Goal: Transaction & Acquisition: Subscribe to service/newsletter

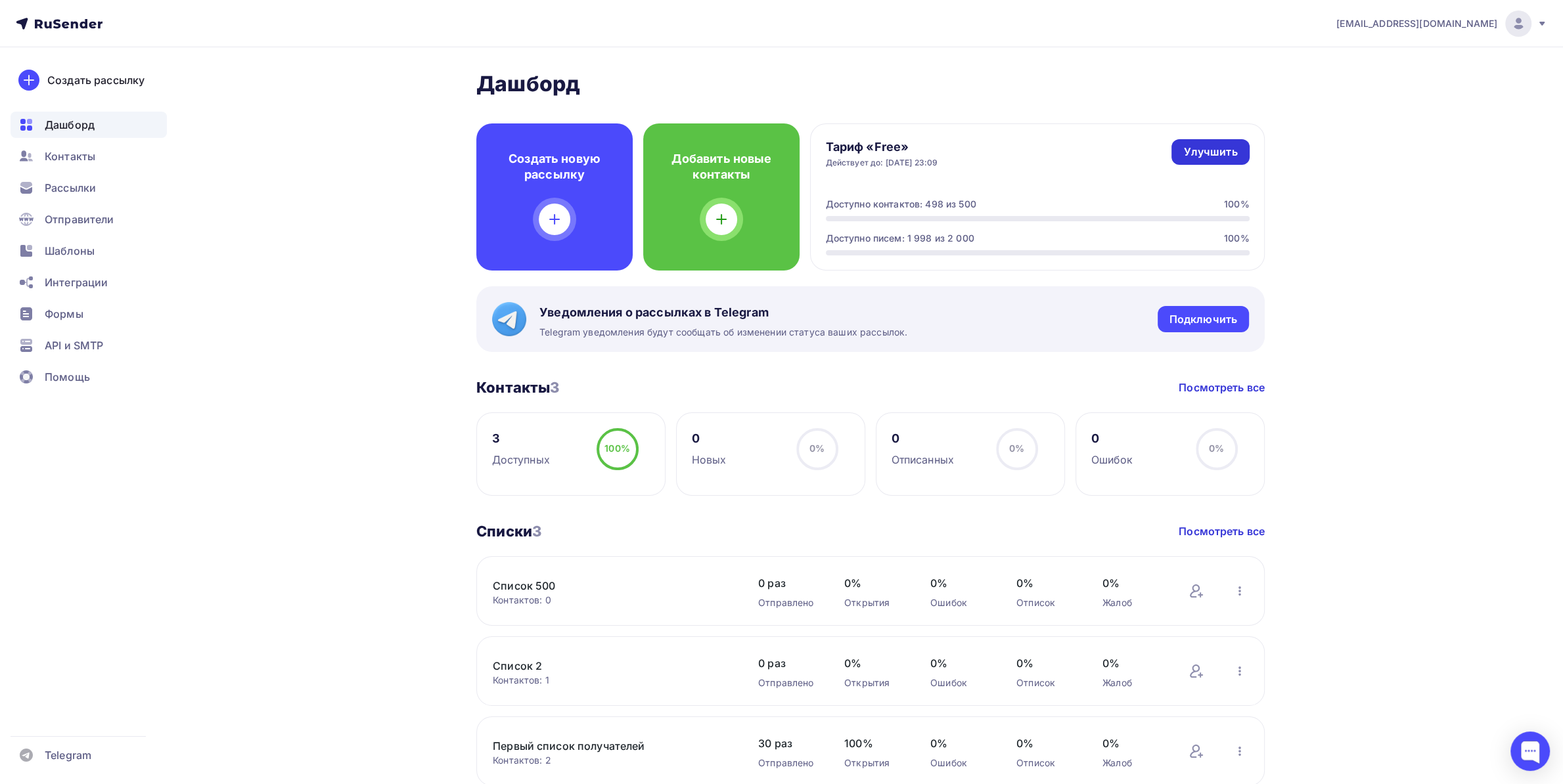
click at [1199, 142] on link "Улучшить" at bounding box center [1210, 152] width 77 height 26
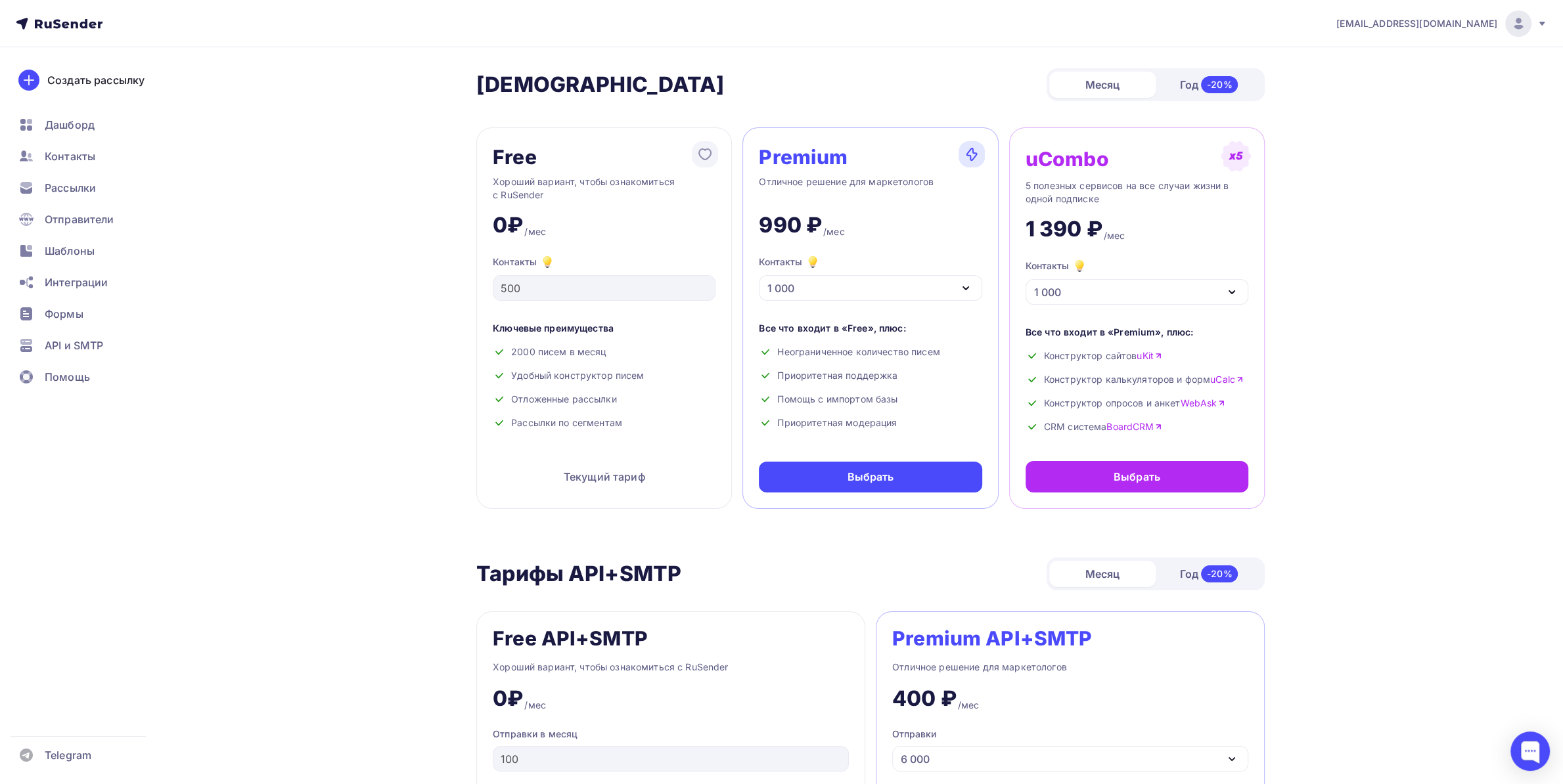
click at [912, 282] on div "1 000" at bounding box center [870, 288] width 223 height 26
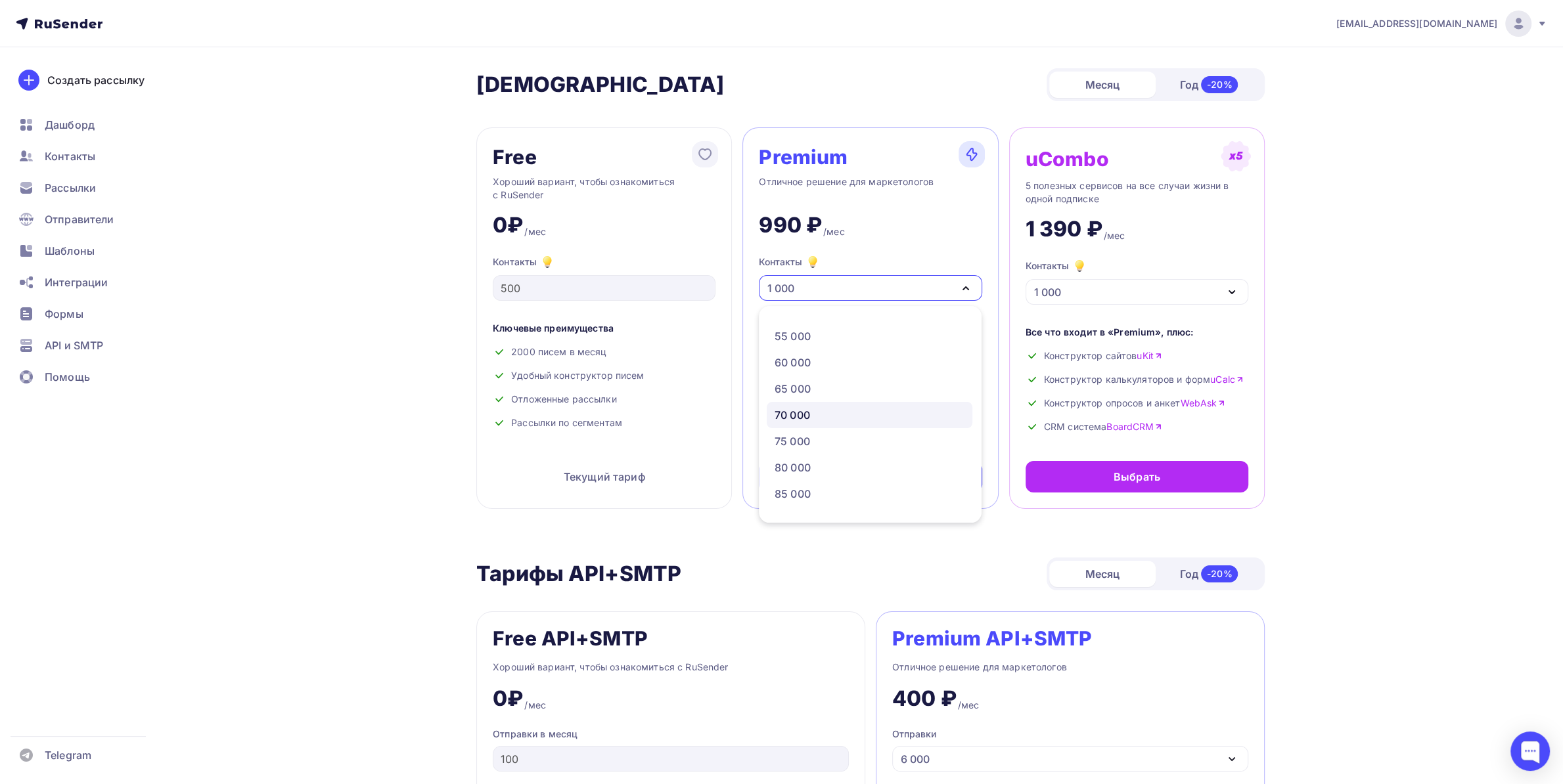
scroll to position [483, 0]
click at [825, 417] on div "85 000" at bounding box center [869, 425] width 190 height 15
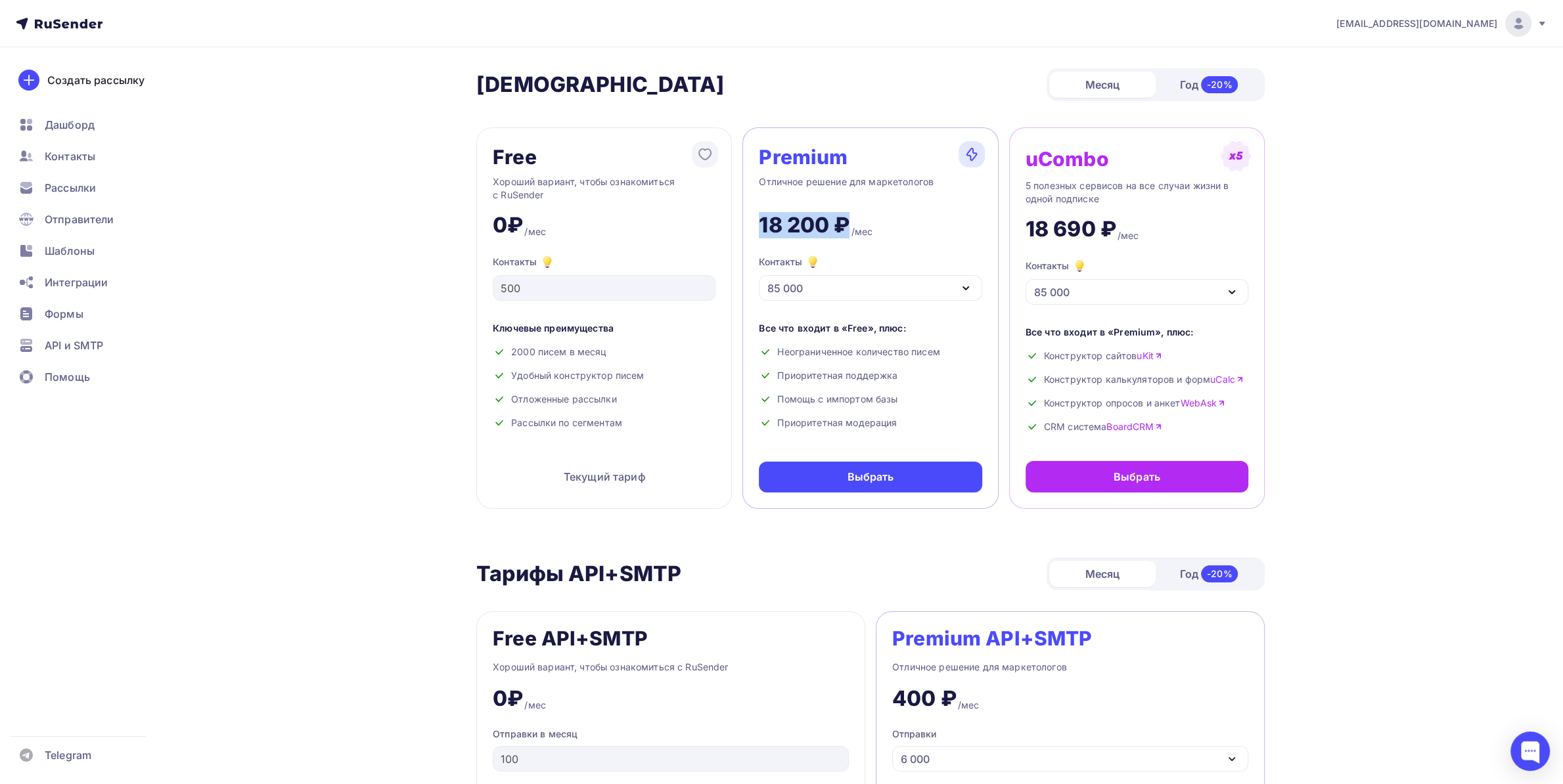
drag, startPoint x: 759, startPoint y: 226, endPoint x: 850, endPoint y: 217, distance: 91.4
click at [850, 217] on div "18 200 ₽" at bounding box center [804, 226] width 91 height 27
copy div "18 200 ₽"
click at [1182, 87] on div "Год -20%" at bounding box center [1209, 84] width 106 height 27
drag, startPoint x: 756, startPoint y: 224, endPoint x: 854, endPoint y: 214, distance: 98.5
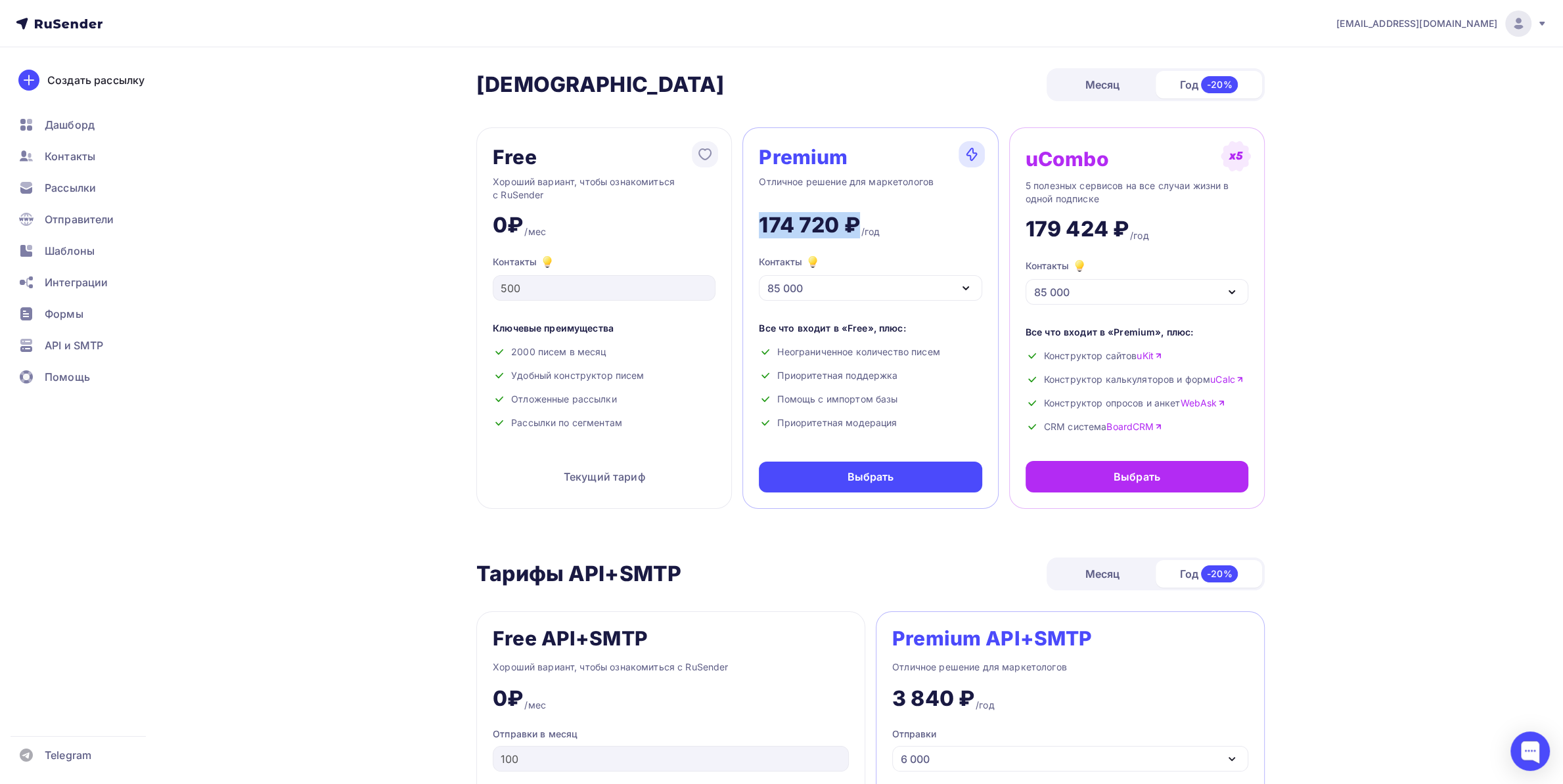
click at [855, 214] on div "Premium Отличное решение для маркетологов 174 720 ₽ /год Контакты 85 000 1 000 …" at bounding box center [870, 318] width 255 height 381
click at [838, 221] on div "174 720 ₽" at bounding box center [809, 226] width 100 height 27
drag, startPoint x: 842, startPoint y: 218, endPoint x: 761, endPoint y: 220, distance: 81.0
click at [761, 220] on div "174 720 ₽" at bounding box center [809, 226] width 100 height 27
drag, startPoint x: 761, startPoint y: 220, endPoint x: 774, endPoint y: 220, distance: 13.0
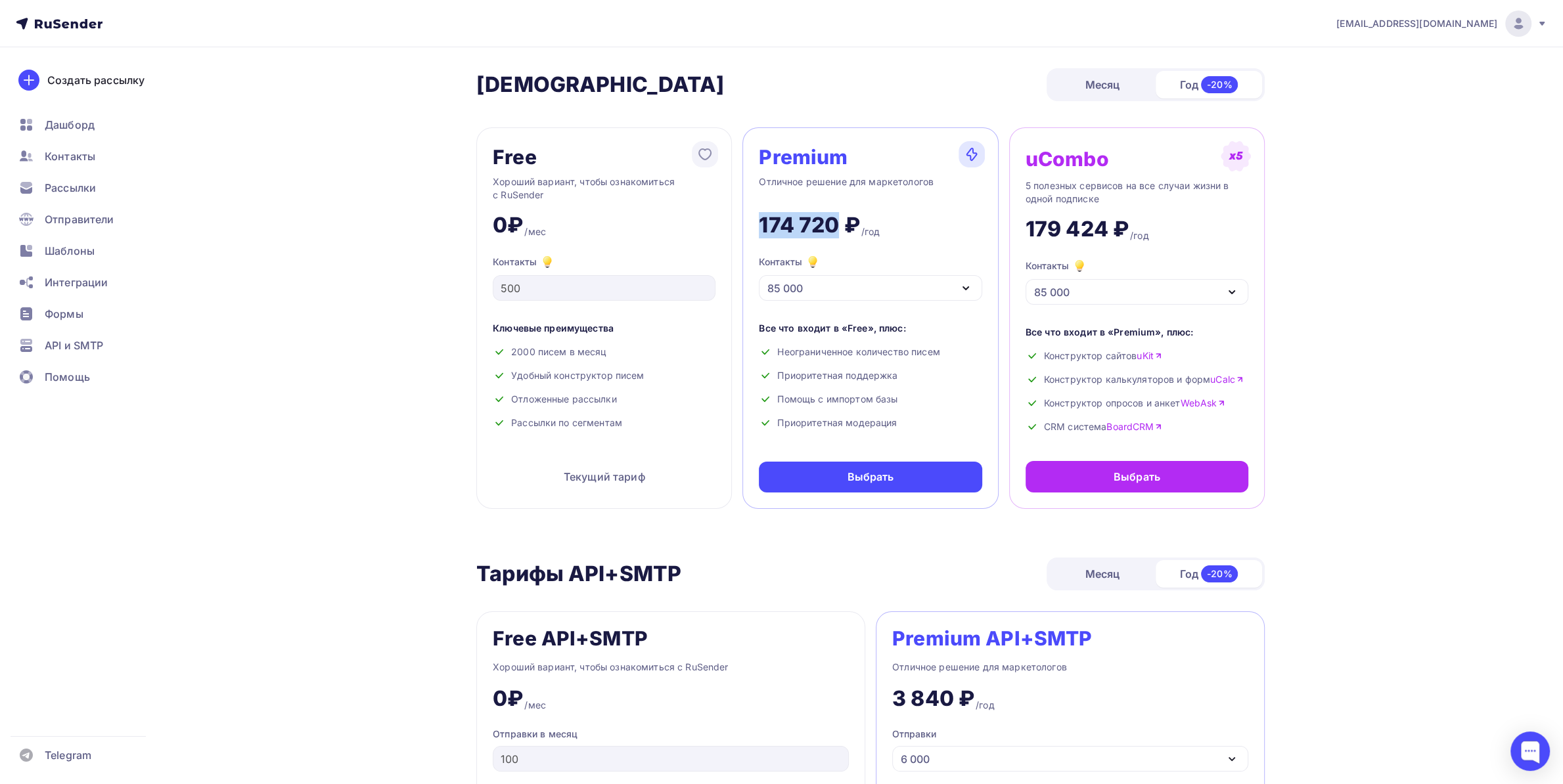
copy div "174 720"
click at [1092, 81] on div "Месяц" at bounding box center [1102, 85] width 106 height 27
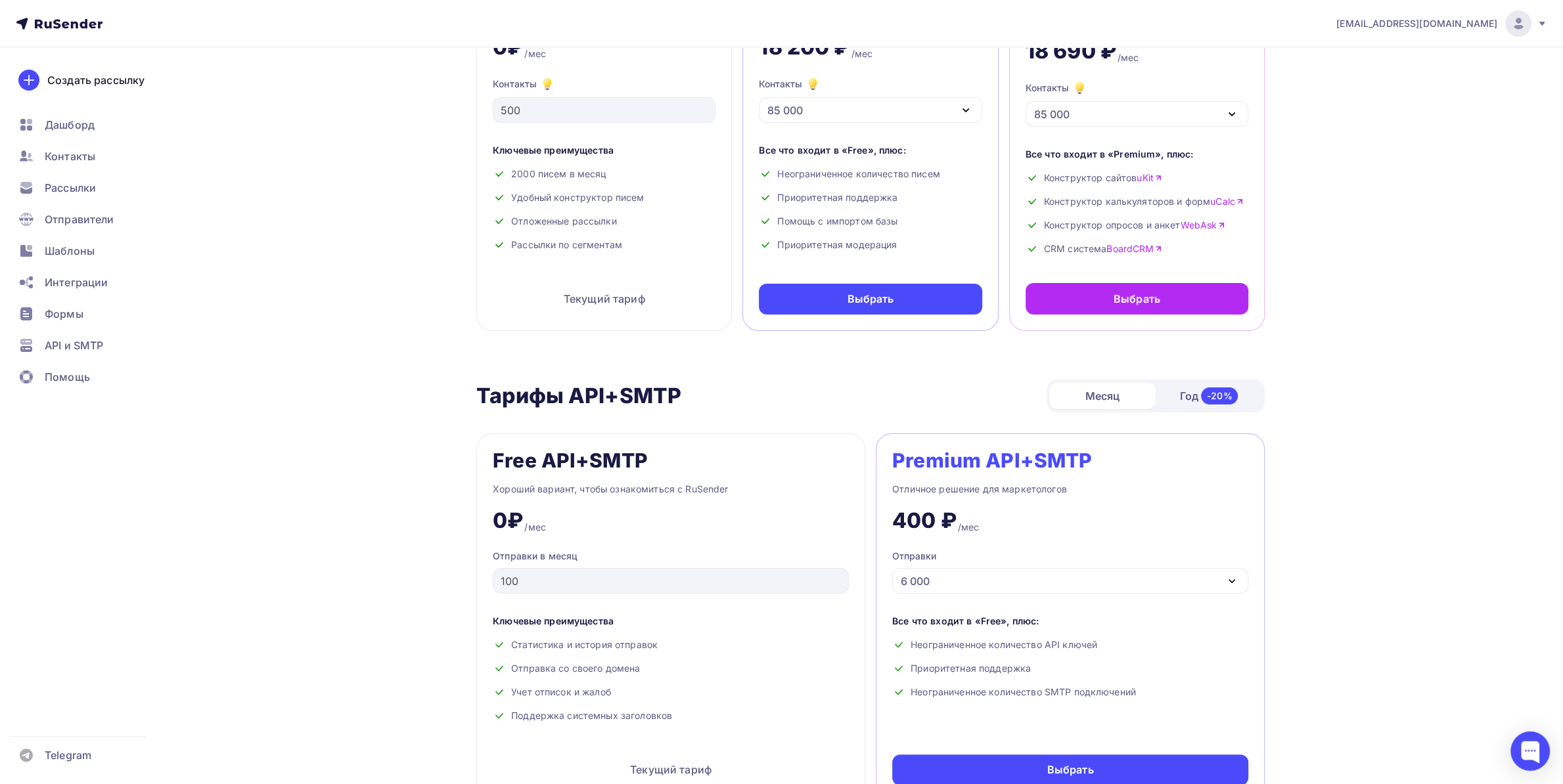
scroll to position [207, 0]
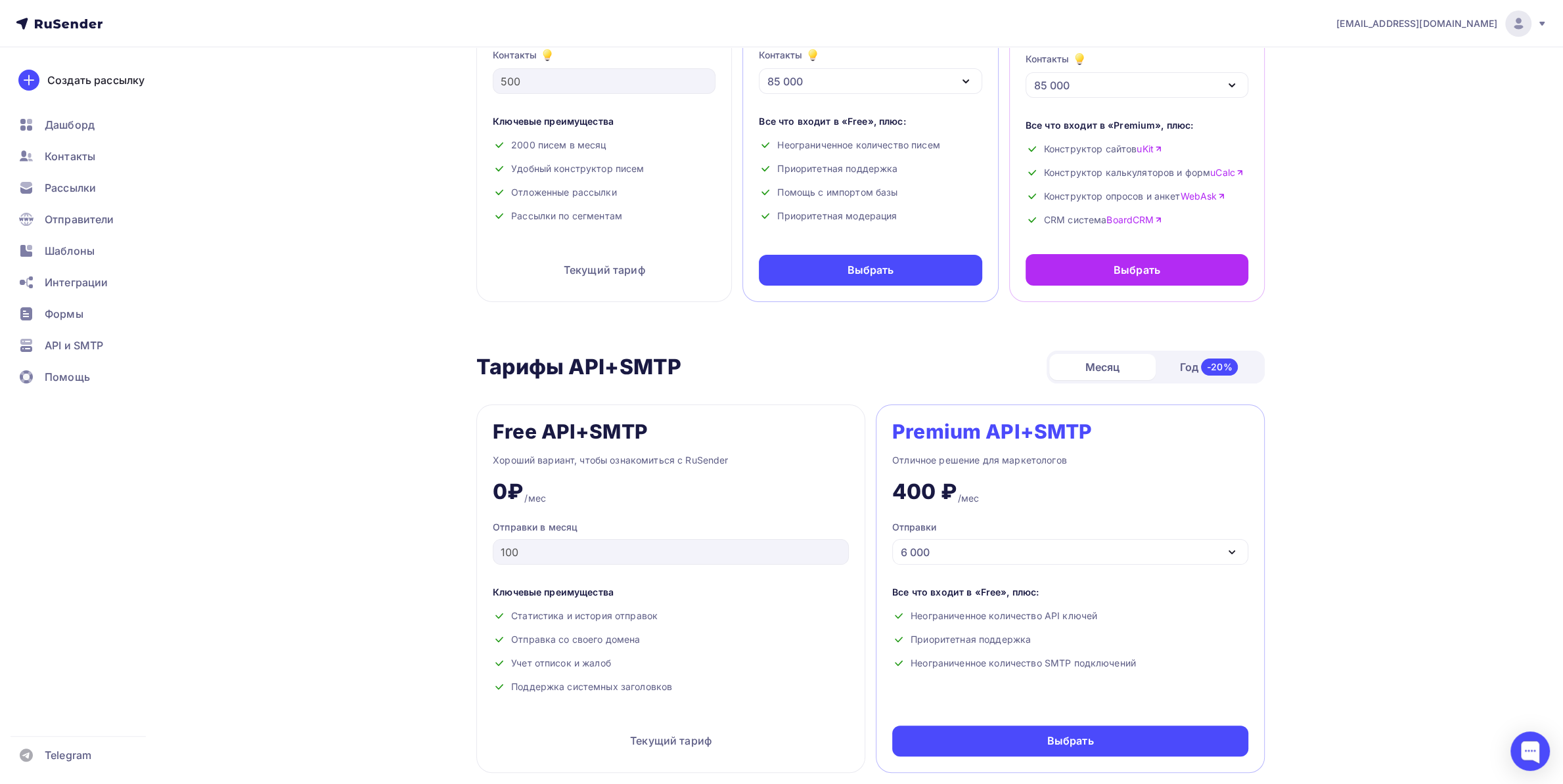
click at [926, 550] on div "6 000" at bounding box center [915, 552] width 29 height 15
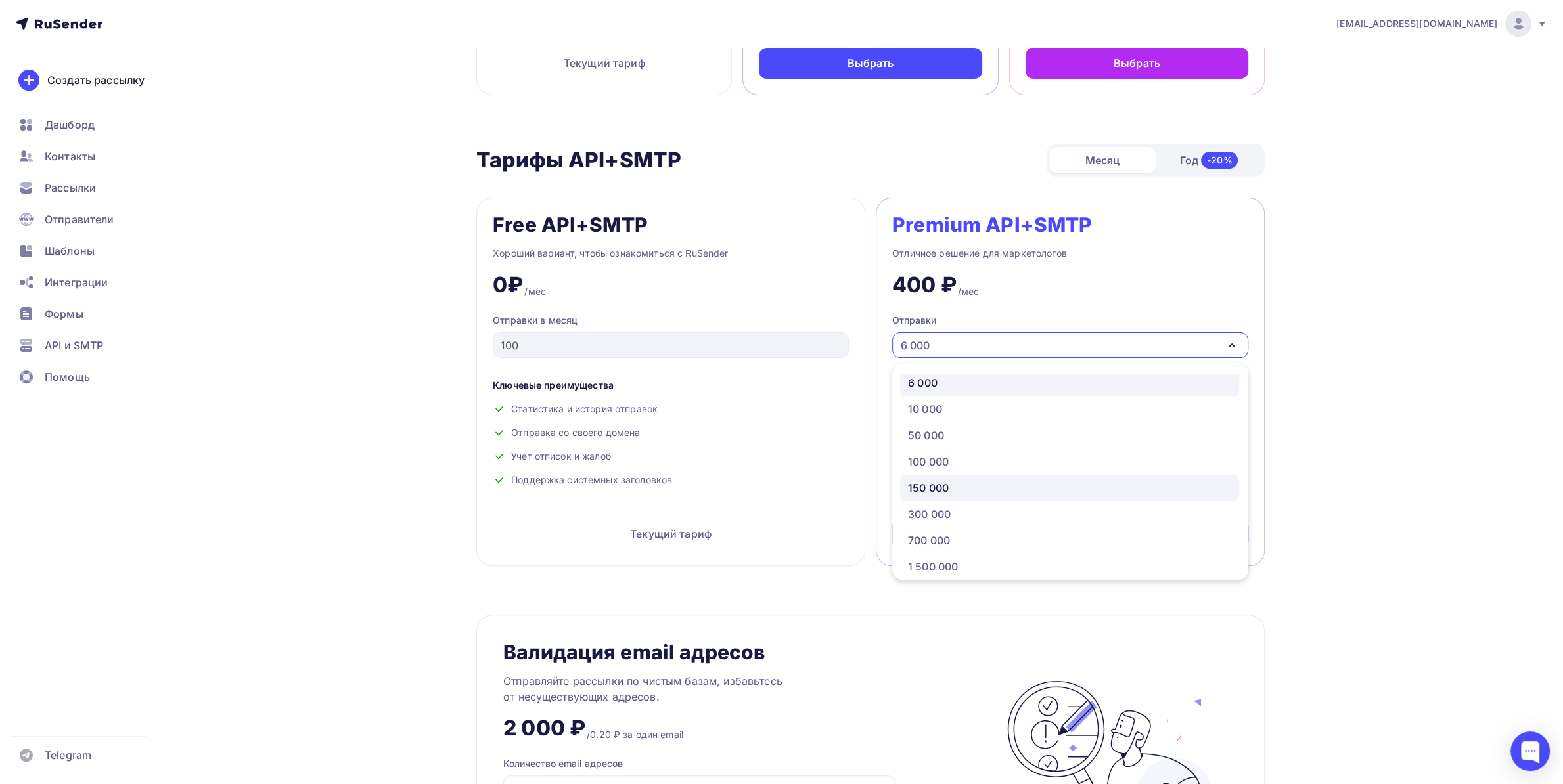
scroll to position [0, 0]
click at [956, 472] on div "100 000" at bounding box center [1070, 465] width 323 height 15
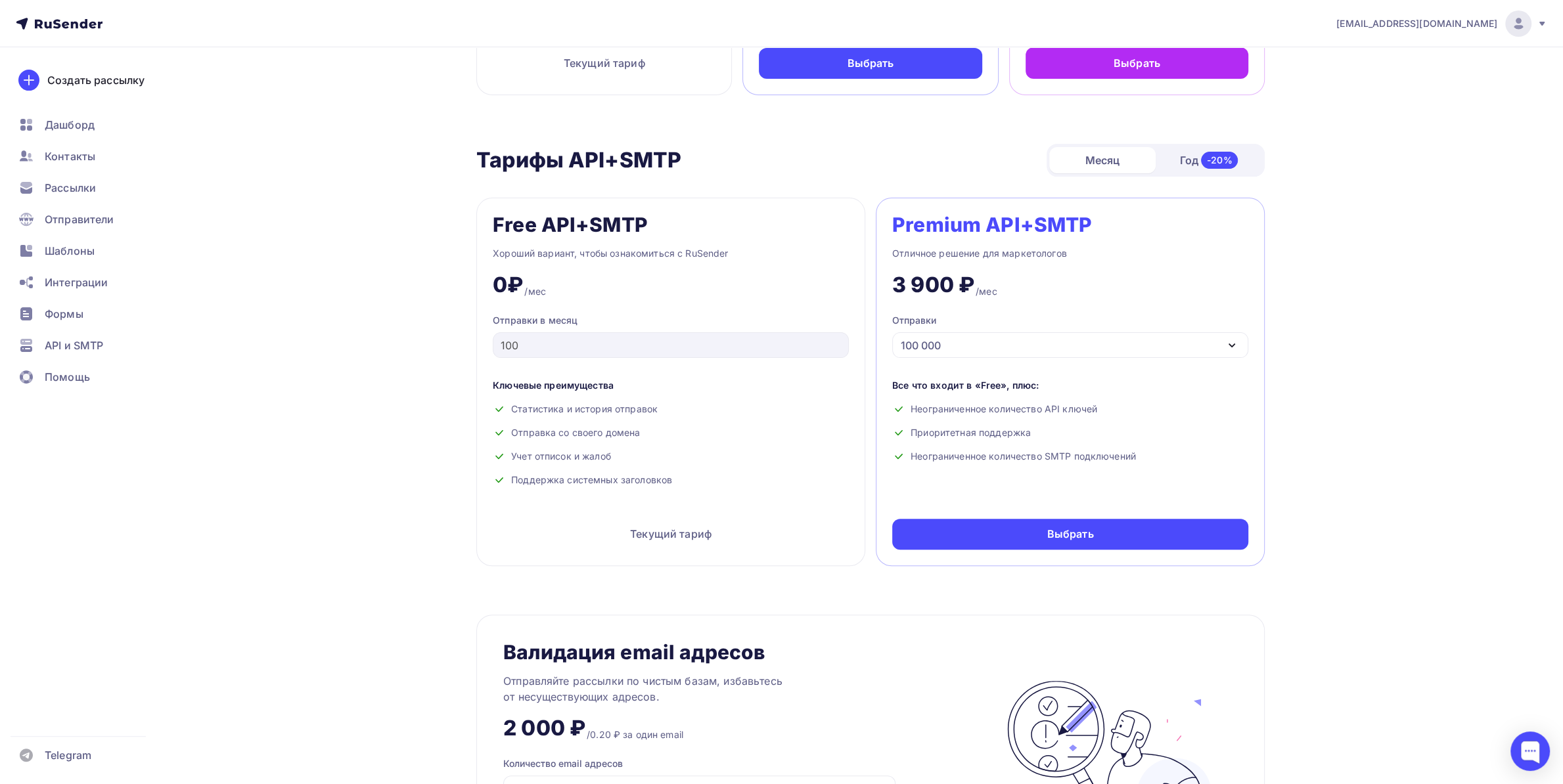
click at [935, 344] on div "100 000" at bounding box center [921, 345] width 40 height 15
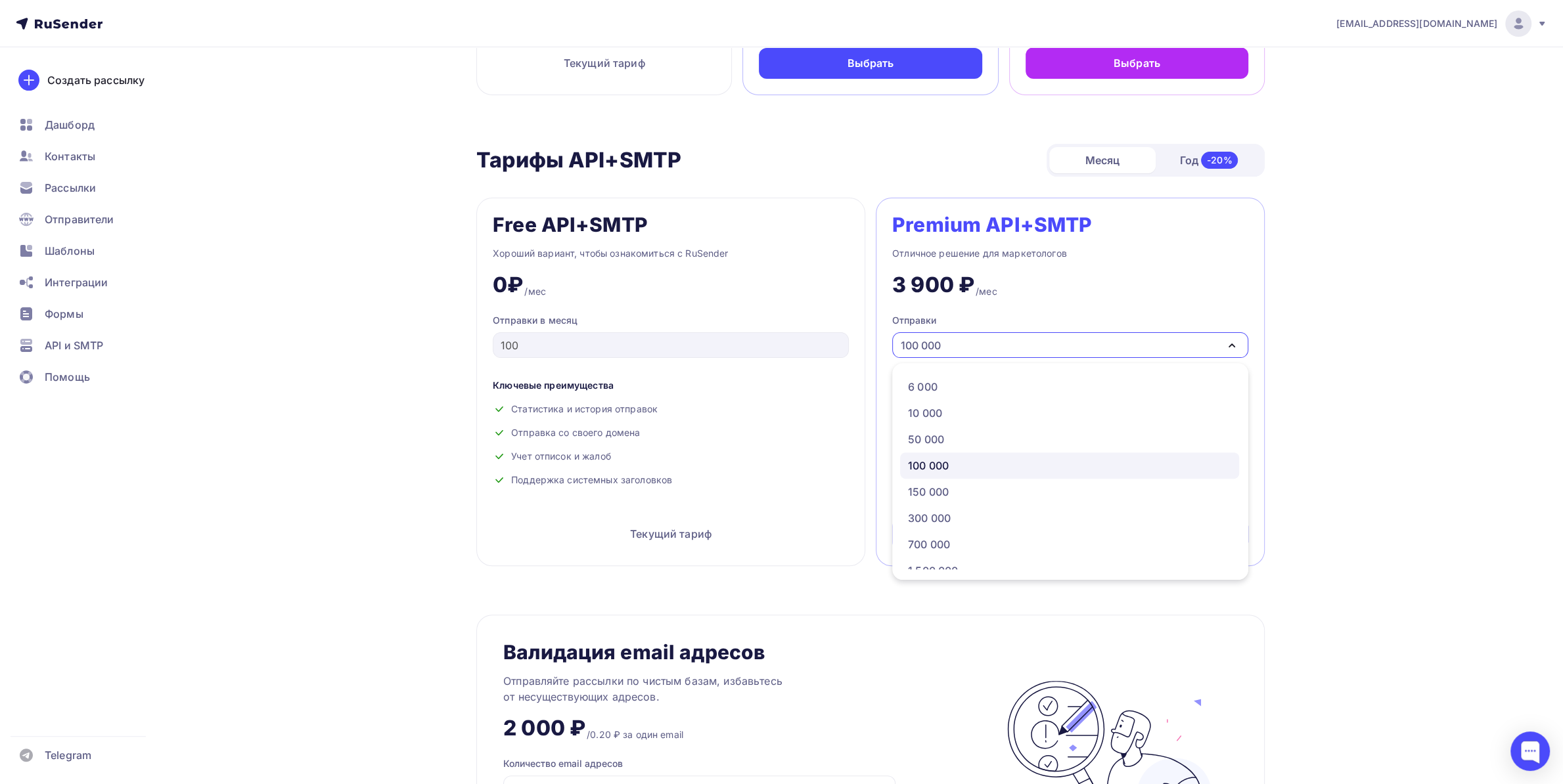
click at [935, 344] on div "100 000" at bounding box center [921, 345] width 40 height 15
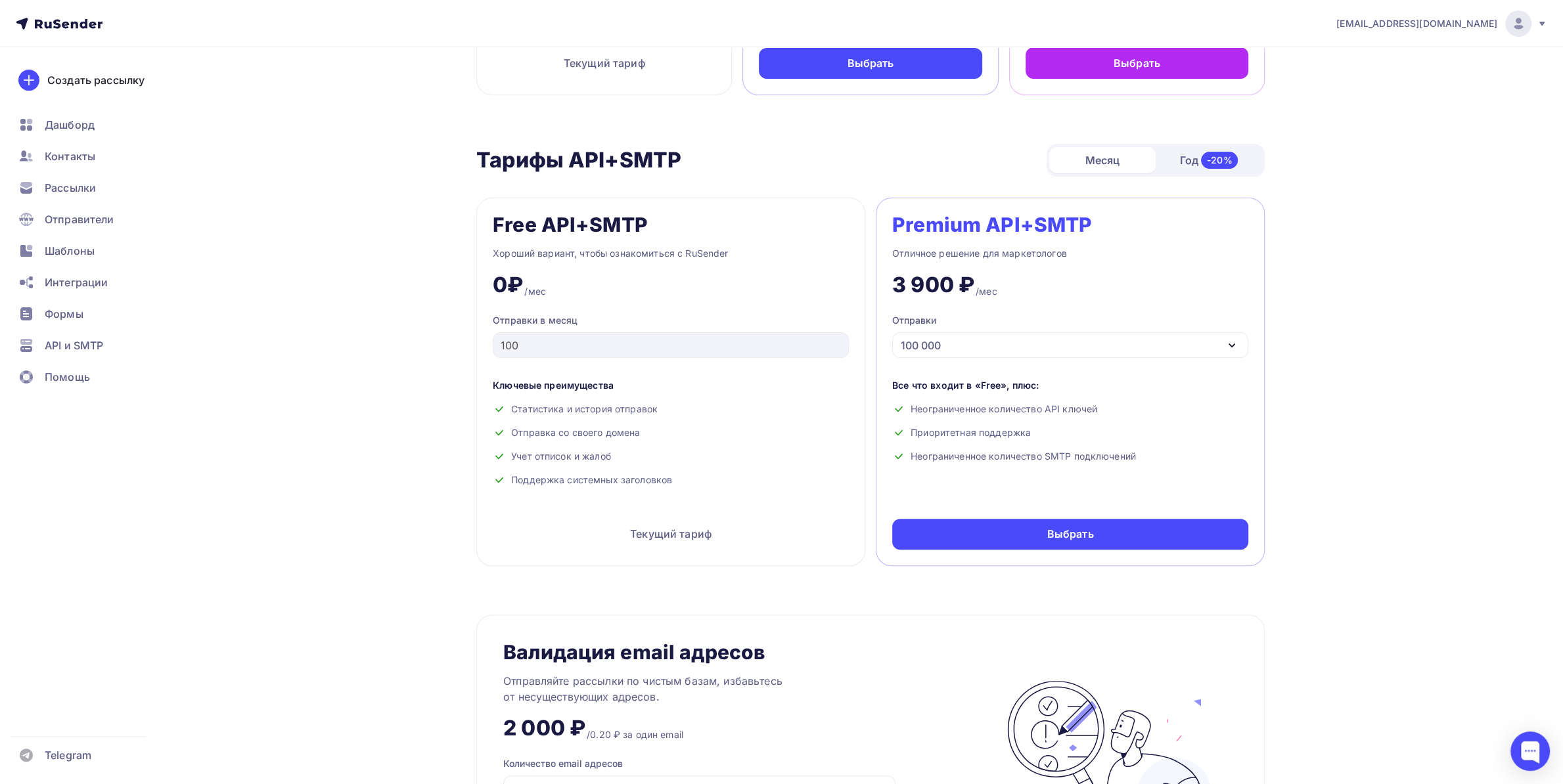
click at [968, 344] on div "100 000" at bounding box center [1070, 345] width 356 height 26
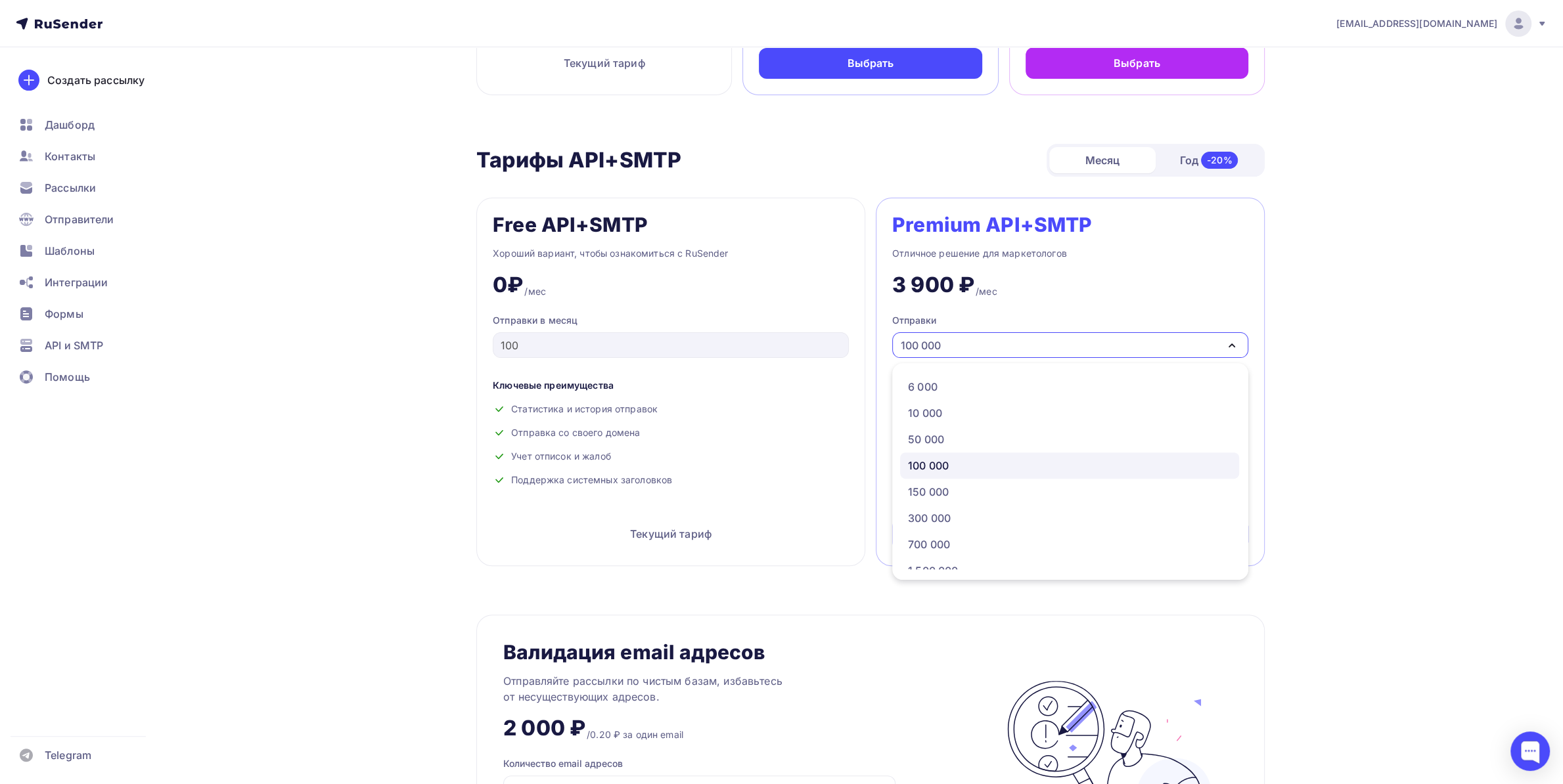
click at [914, 303] on div "Premium API+SMTP Отличное решение для маркетологов 3 900 ₽ /мес Отправки 100 00…" at bounding box center [1070, 382] width 389 height 369
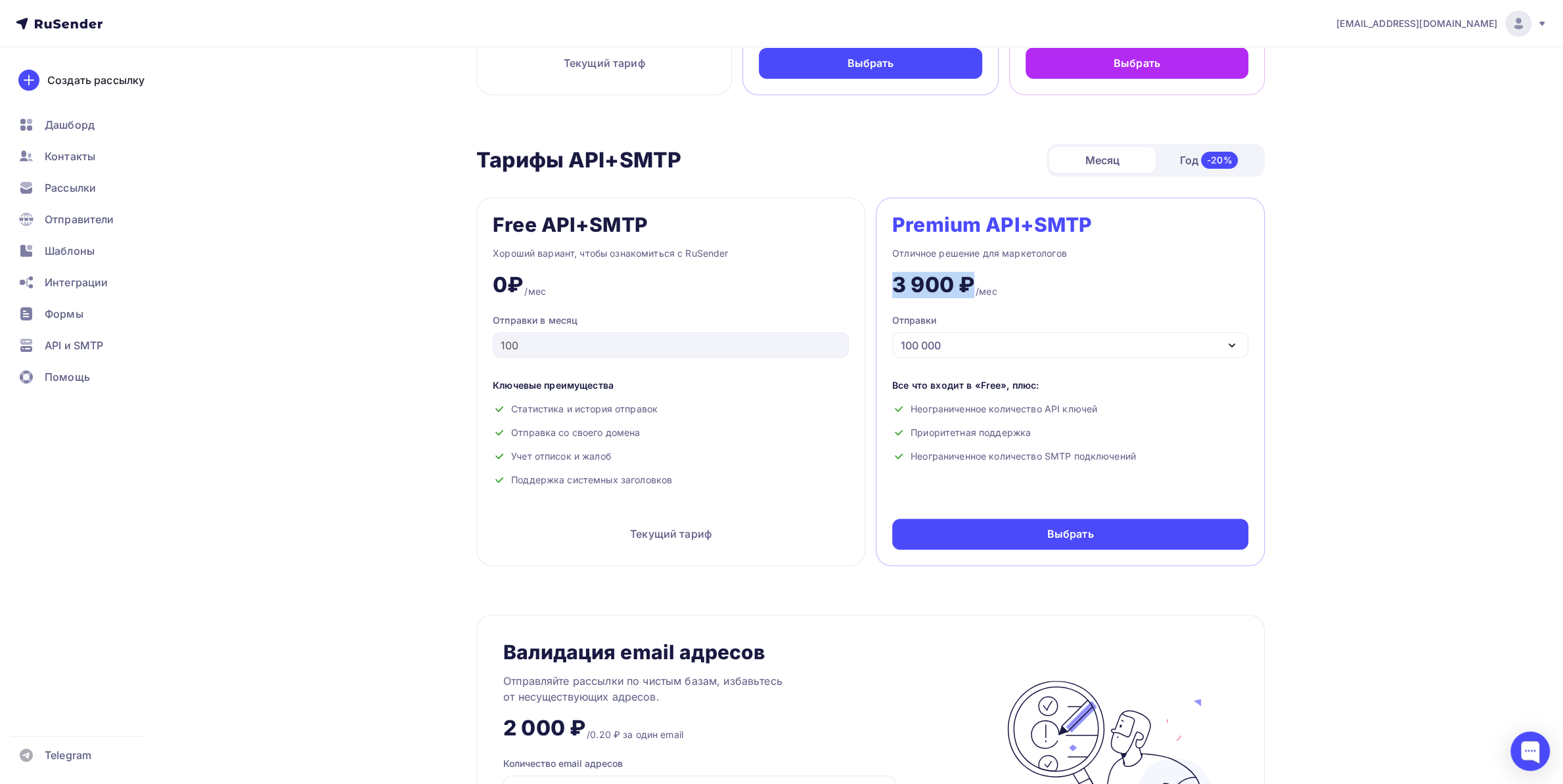
drag, startPoint x: 895, startPoint y: 293, endPoint x: 971, endPoint y: 290, distance: 76.1
click at [971, 290] on div "3 900 ₽" at bounding box center [932, 285] width 82 height 27
click at [942, 358] on div "100 000" at bounding box center [1070, 345] width 356 height 26
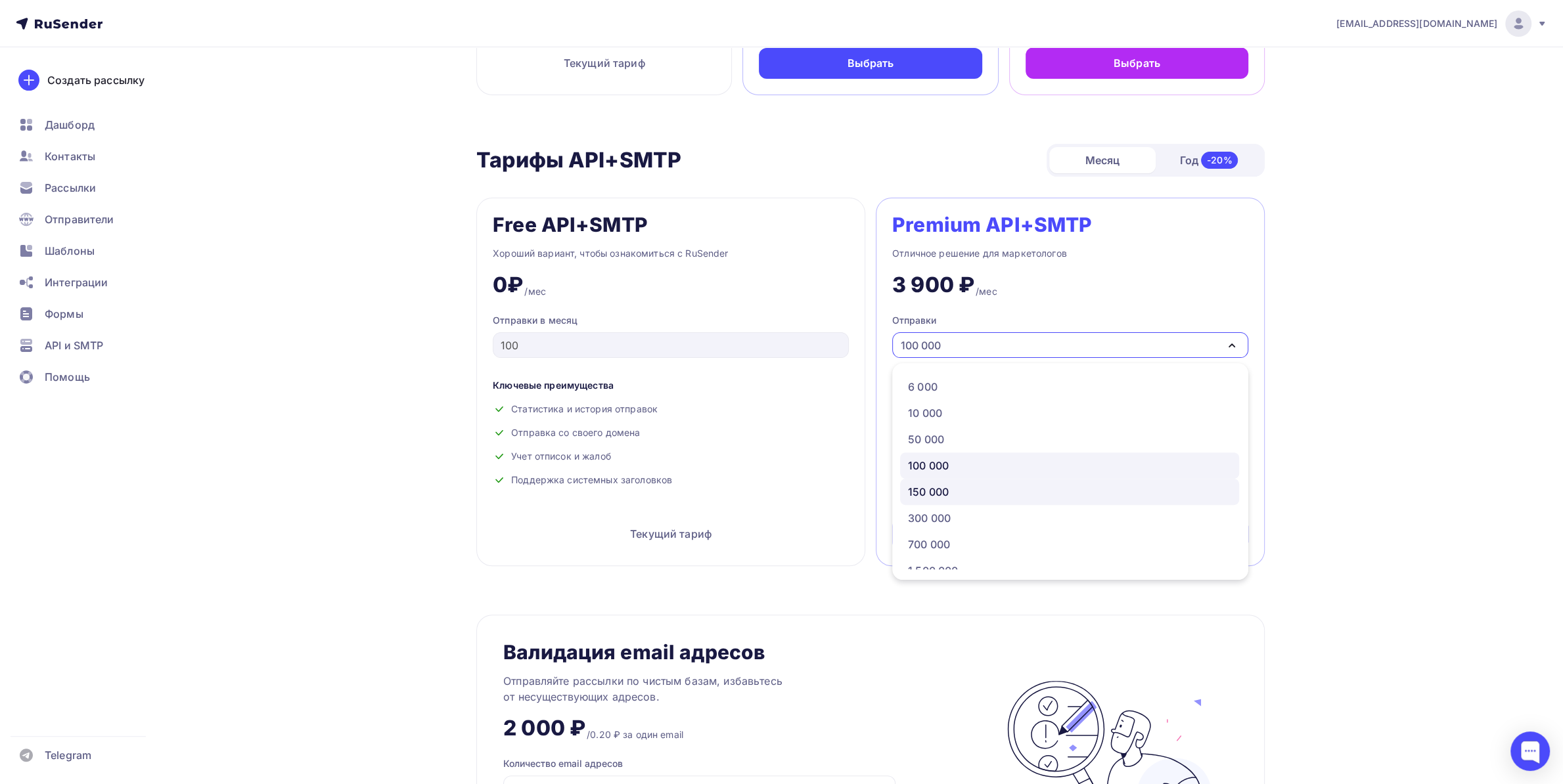
click at [935, 495] on div "150 000" at bounding box center [928, 491] width 41 height 15
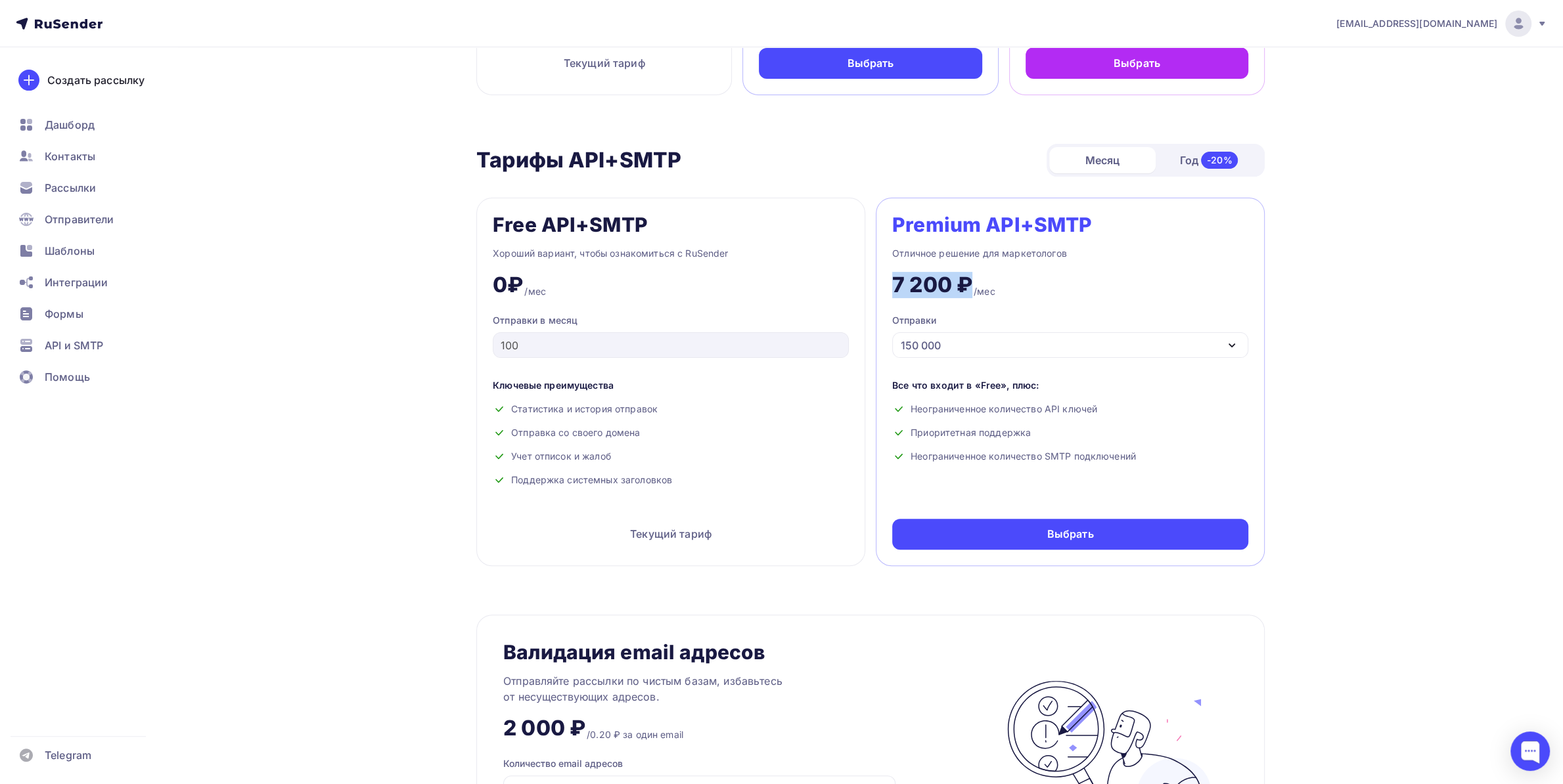
drag, startPoint x: 889, startPoint y: 288, endPoint x: 968, endPoint y: 288, distance: 79.0
click at [968, 288] on div "Premium API+SMTP Отличное решение для маркетологов 7 200 ₽ /мес Отправки 150 00…" at bounding box center [1070, 382] width 389 height 369
copy div "7 200 ₽"
click at [1208, 177] on div "Месяц Год -20%" at bounding box center [1156, 160] width 218 height 33
click at [1198, 167] on div "Год -20%" at bounding box center [1209, 160] width 106 height 27
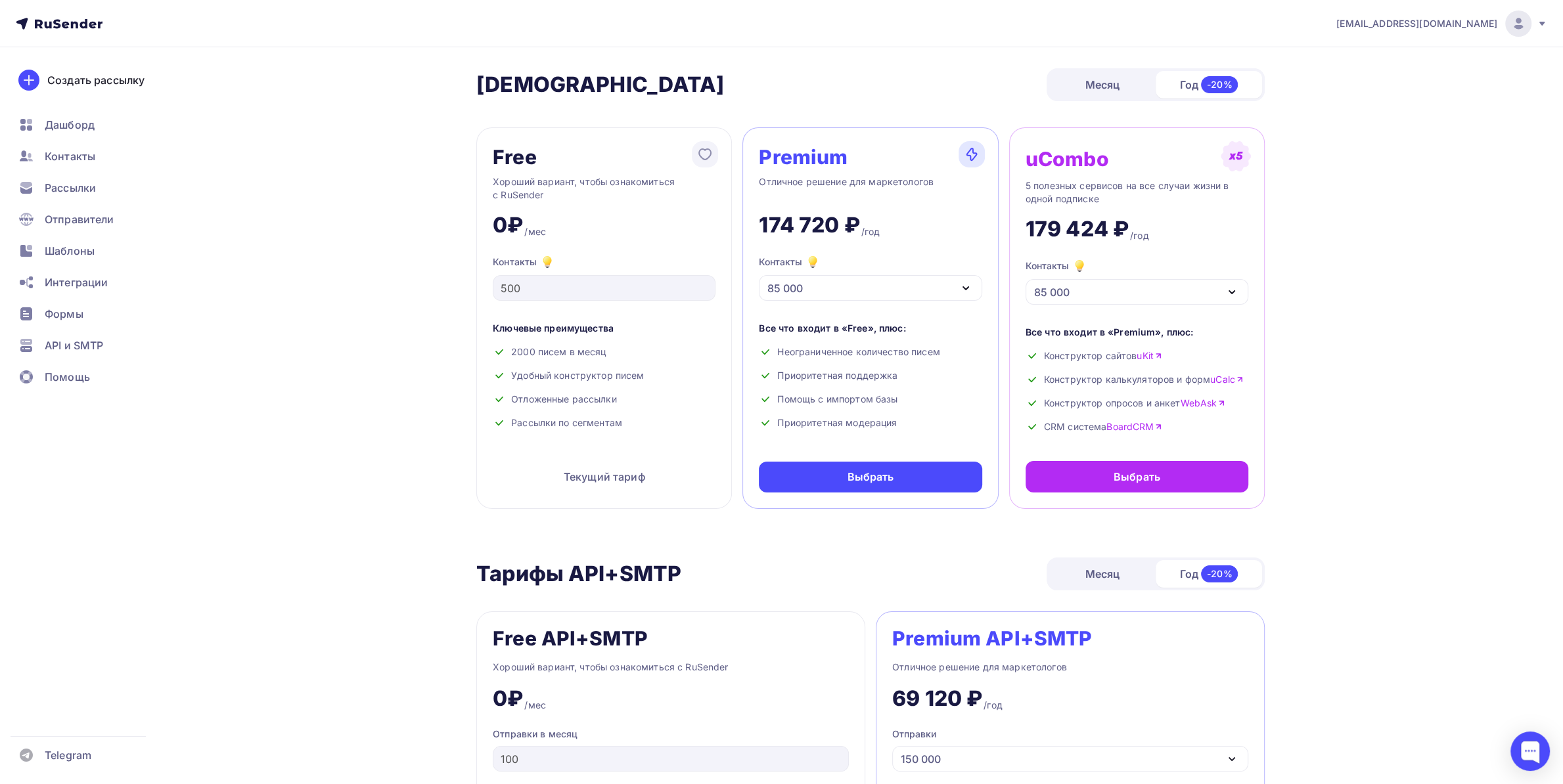
drag, startPoint x: 853, startPoint y: 257, endPoint x: 850, endPoint y: 266, distance: 9.5
click at [850, 259] on div "Контакты 85 000" at bounding box center [870, 277] width 223 height 46
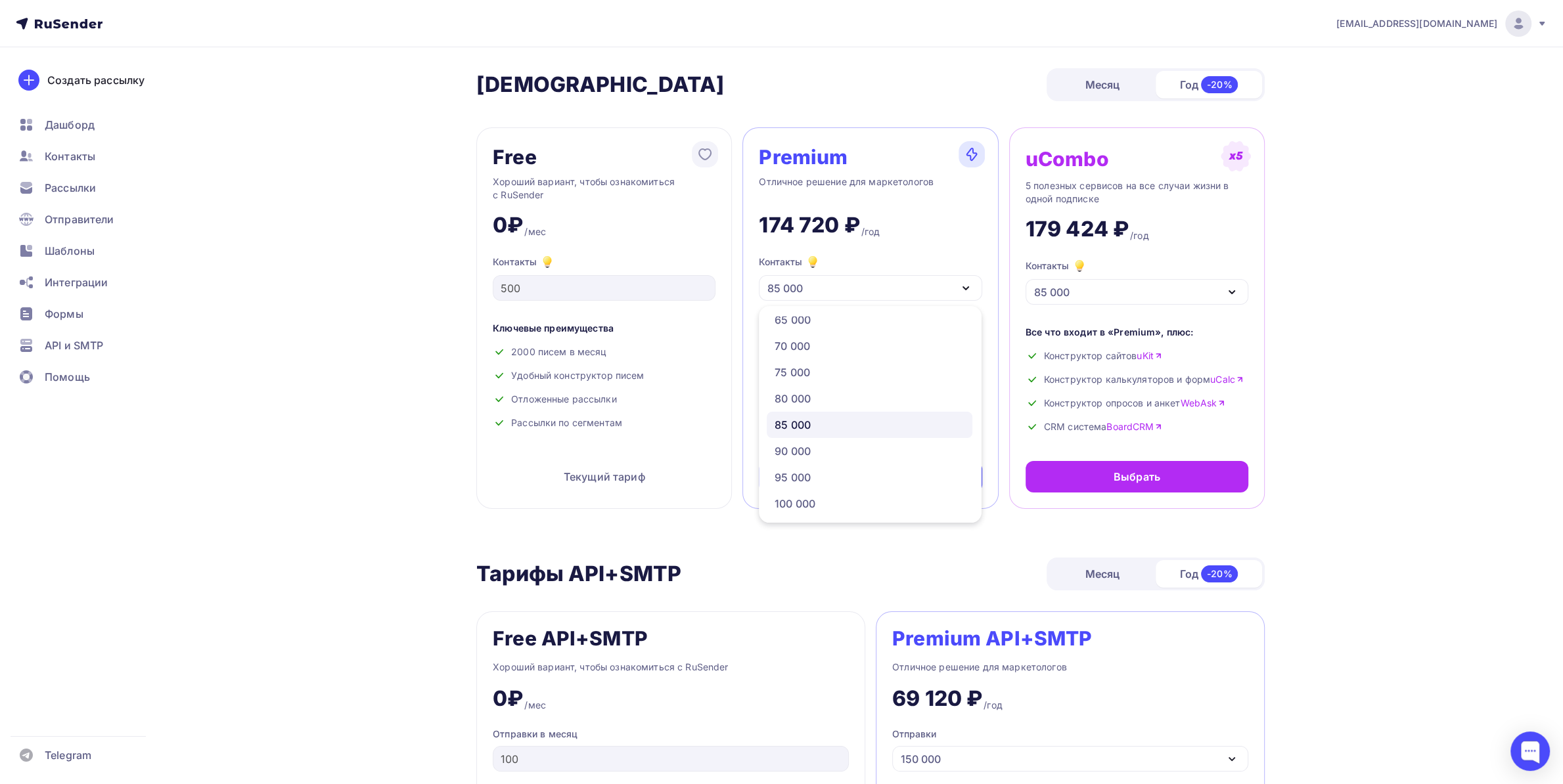
click at [850, 266] on div "Контакты 85 000" at bounding box center [870, 277] width 223 height 46
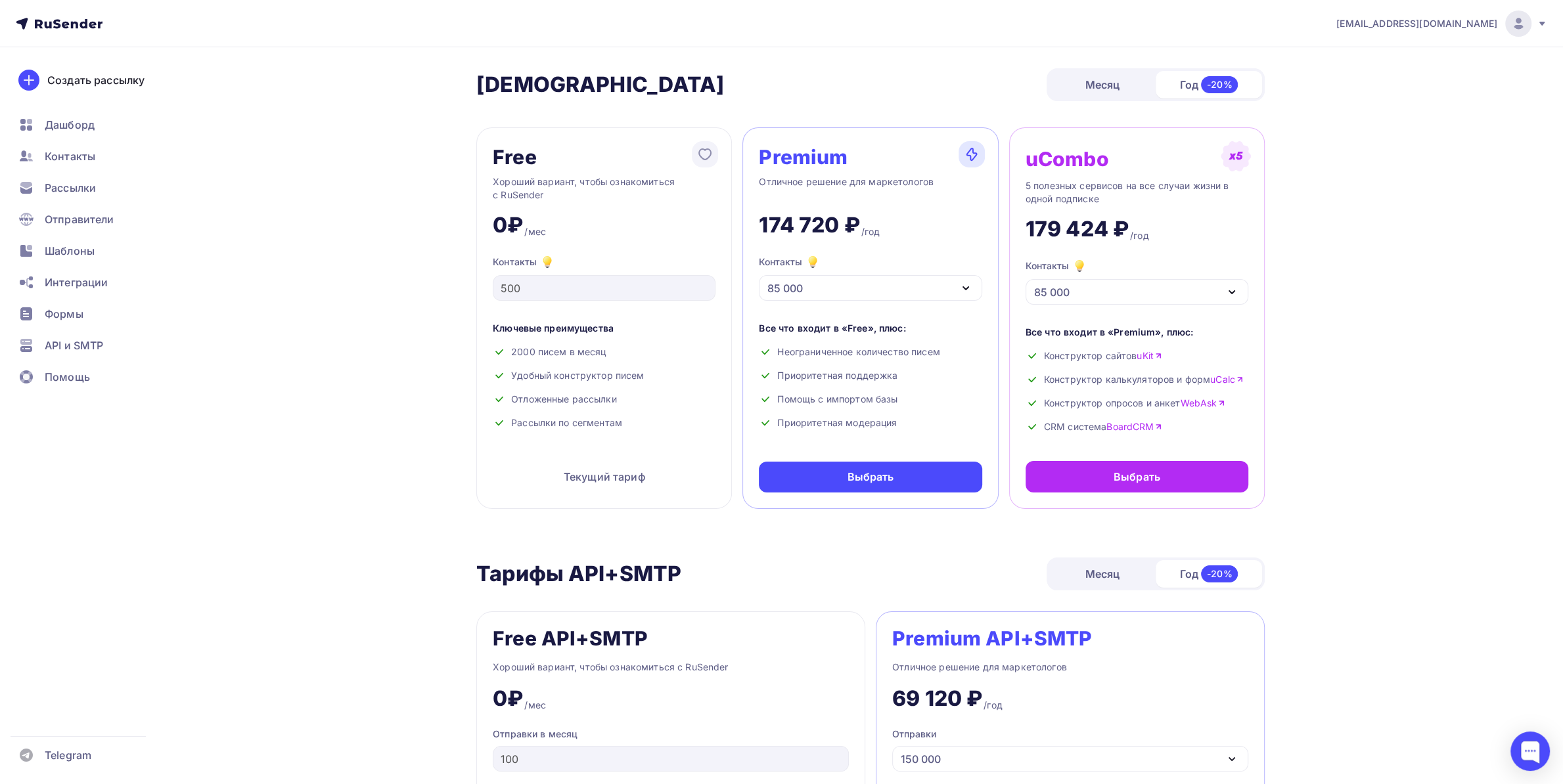
click at [851, 266] on div "Контакты 85 000" at bounding box center [870, 277] width 223 height 46
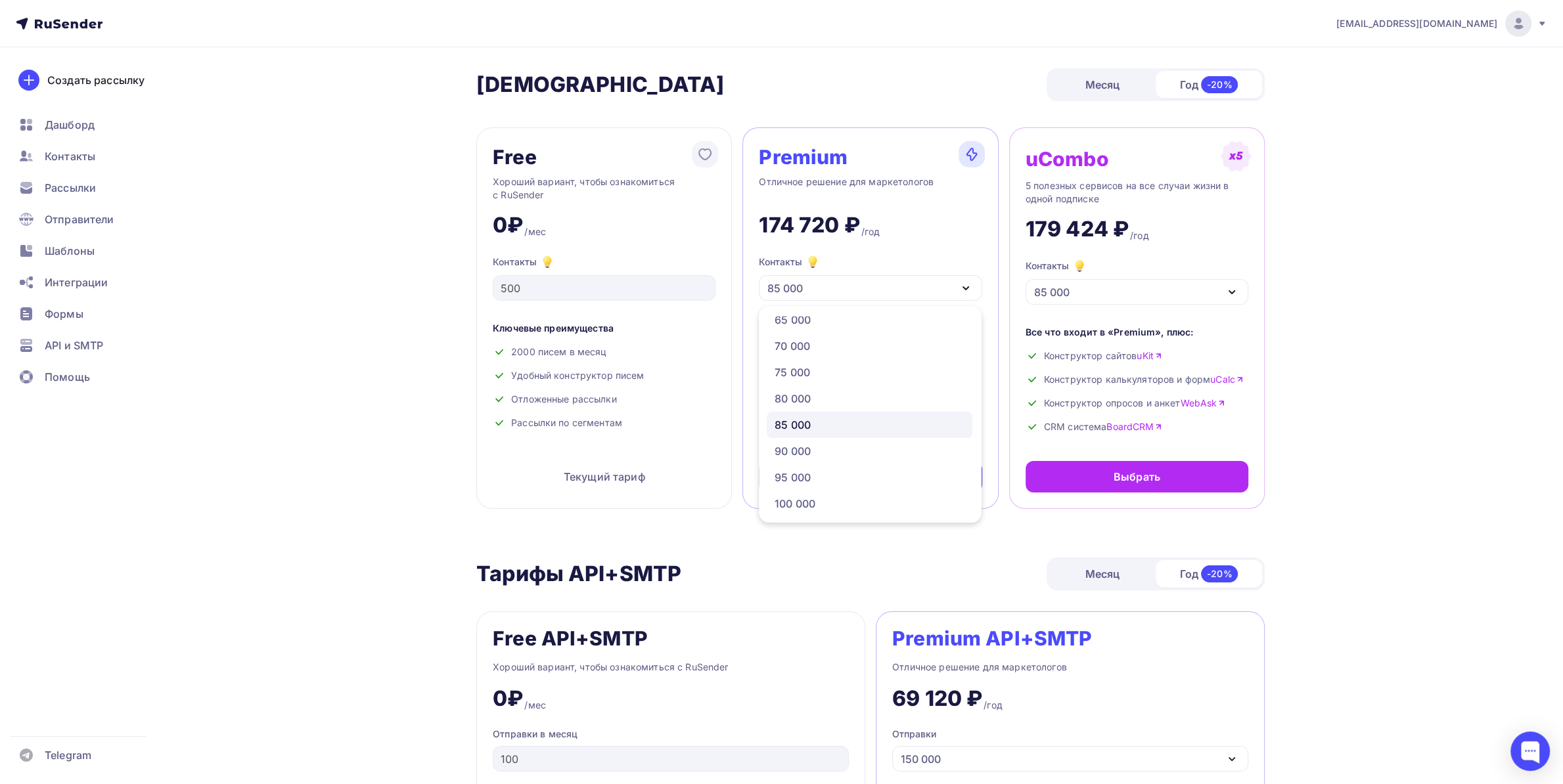
click at [851, 276] on div "85 000" at bounding box center [870, 288] width 223 height 26
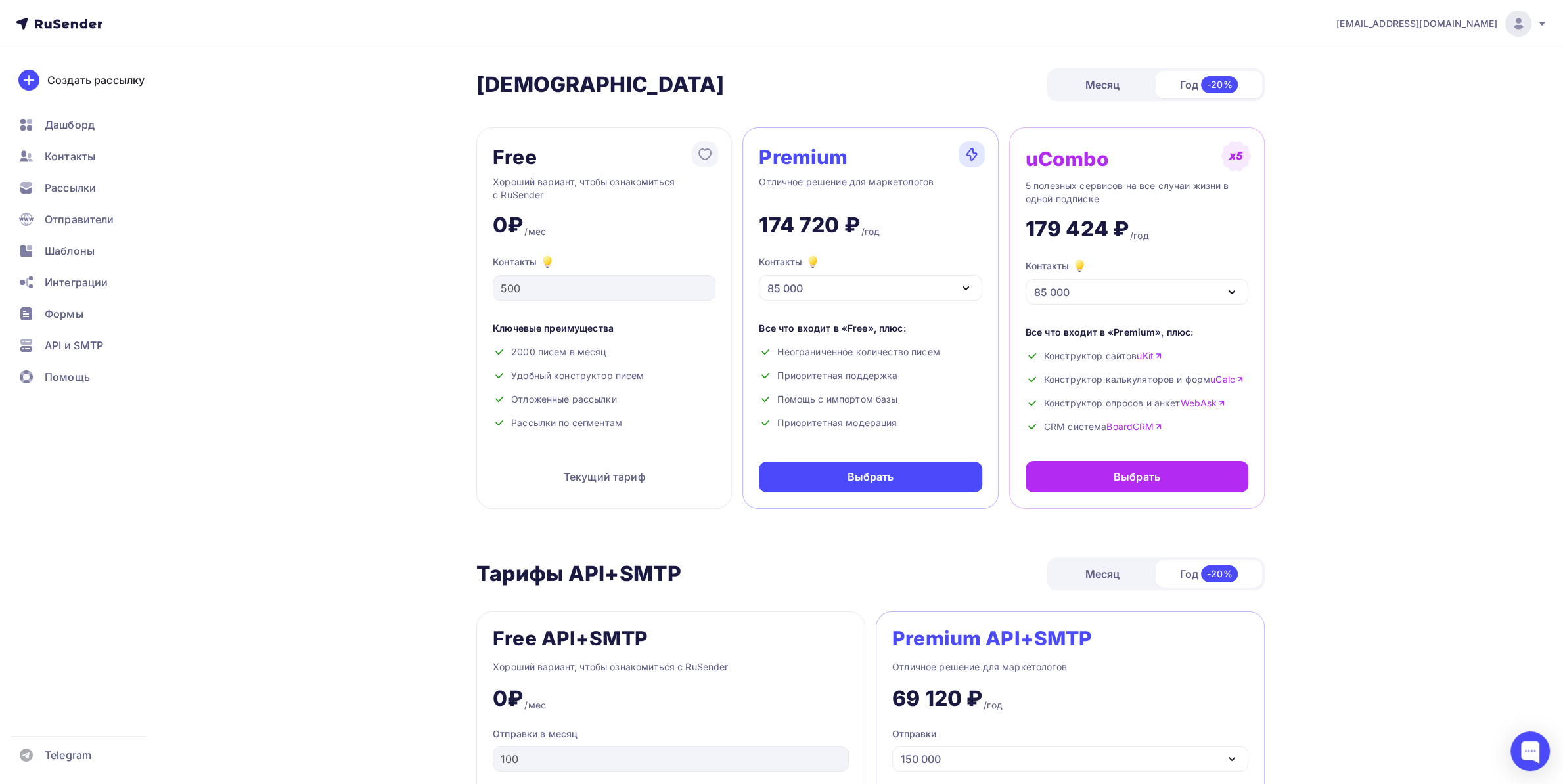
click at [1110, 89] on div "Месяц" at bounding box center [1102, 85] width 106 height 27
